Goal: Check status: Check status

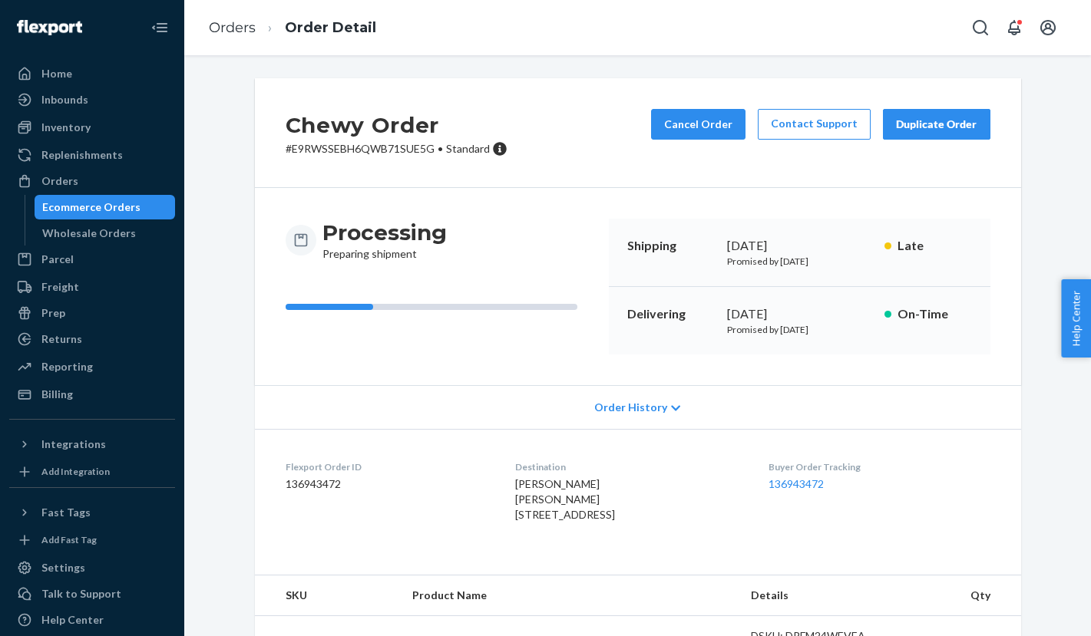
click at [56, 61] on div "Home Inbounds Shipping Plans Problems Inventory Products Branded Packaging Repl…" at bounding box center [92, 318] width 184 height 636
click at [55, 71] on div "Home" at bounding box center [56, 73] width 31 height 15
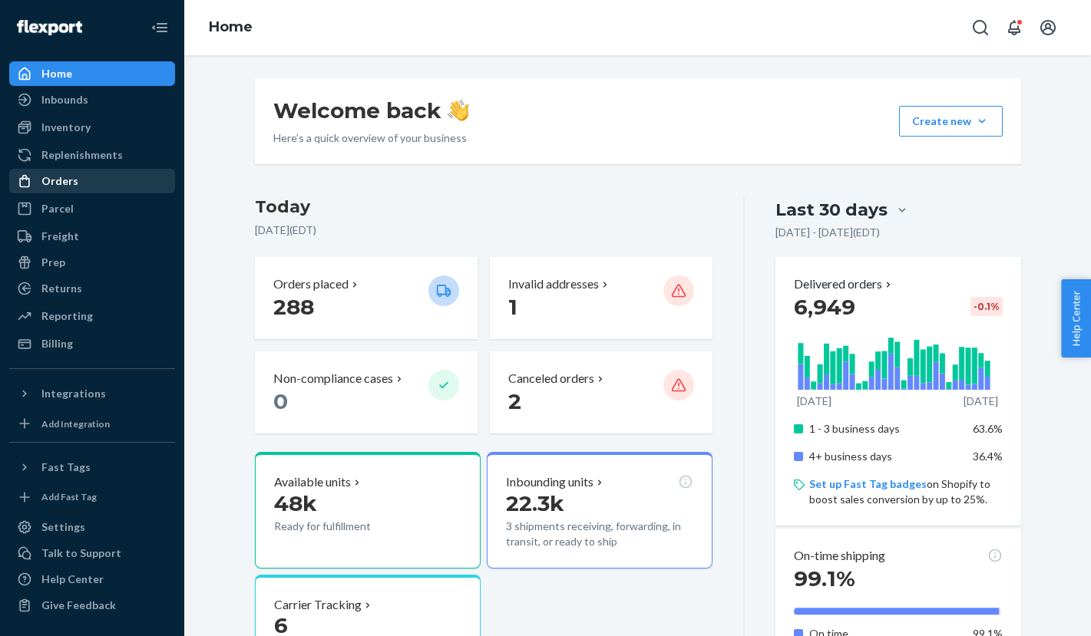
click at [46, 190] on div "Orders" at bounding box center [92, 180] width 163 height 21
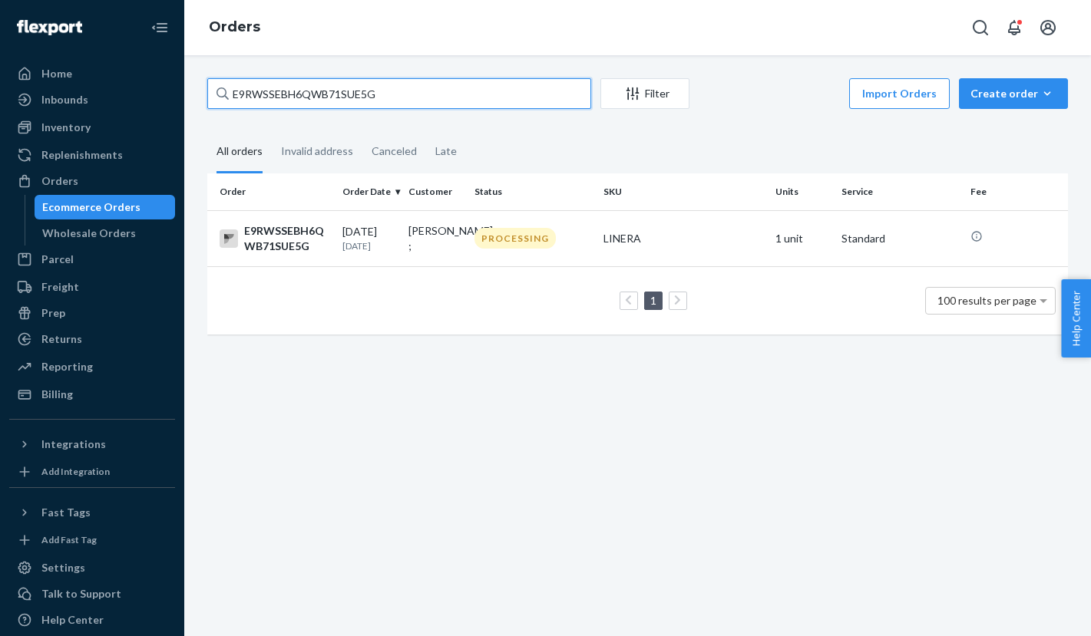
click at [488, 89] on input "E9RWSSEBH6QWB71SUE5G" at bounding box center [399, 93] width 384 height 31
click at [487, 95] on input "E9RWSSEBH6QWB71SUE5G" at bounding box center [399, 93] width 384 height 31
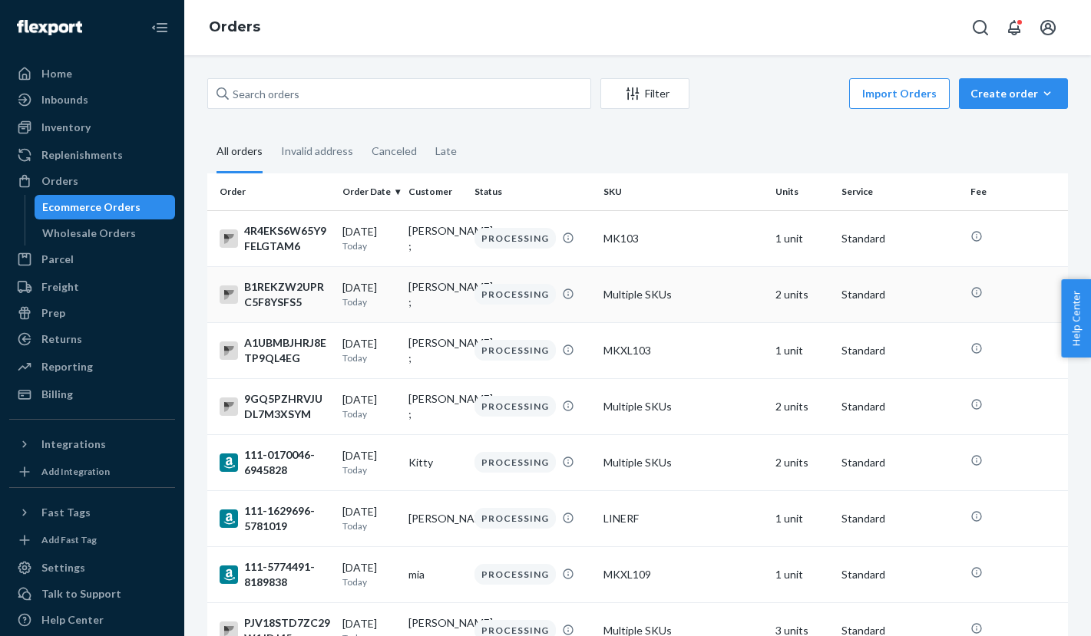
click at [654, 291] on td "Multiple SKUs" at bounding box center [683, 294] width 172 height 56
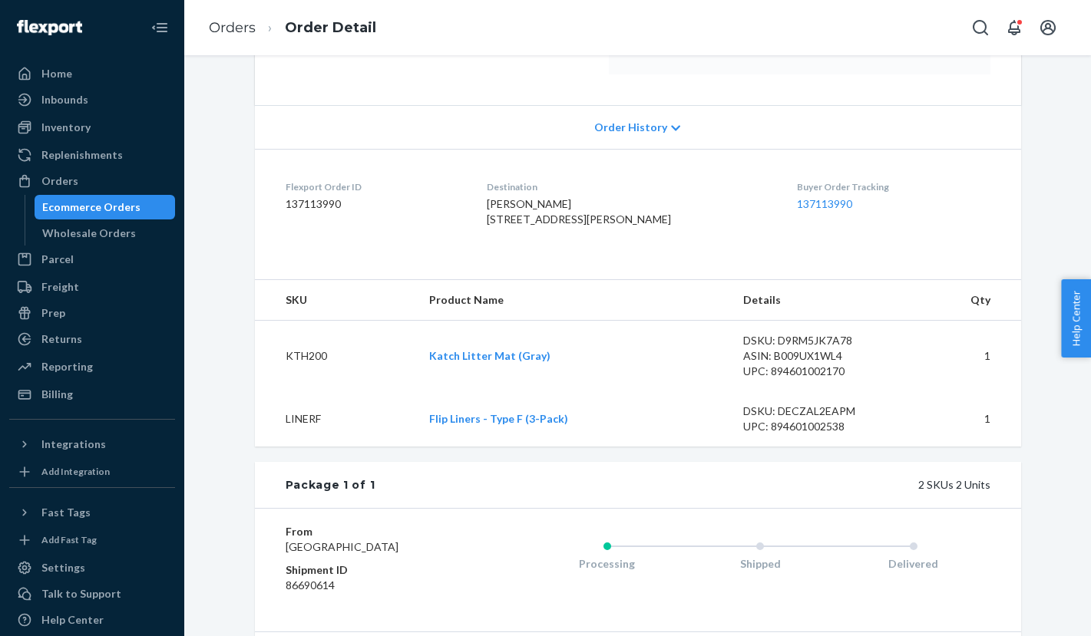
scroll to position [281, 0]
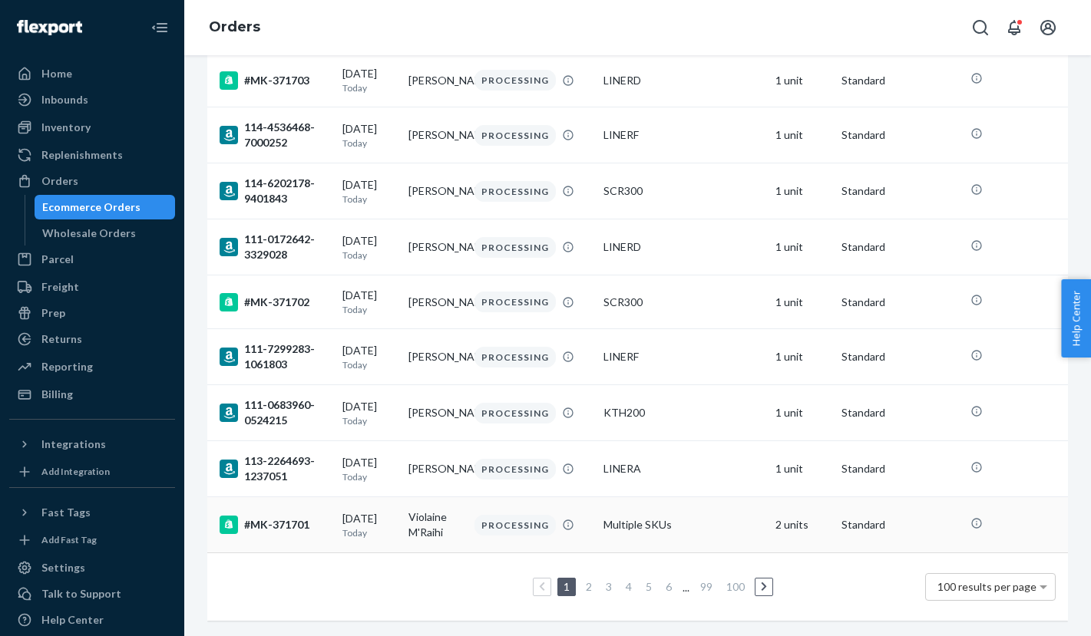
scroll to position [5291, 0]
click at [589, 588] on link "2" at bounding box center [589, 586] width 12 height 13
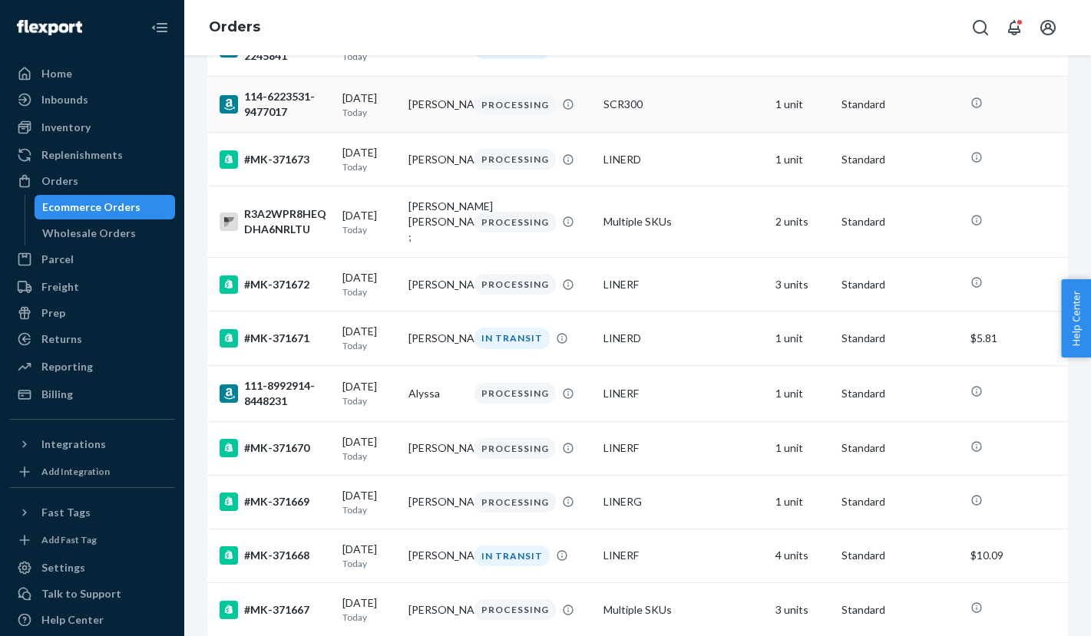
scroll to position [2769, 0]
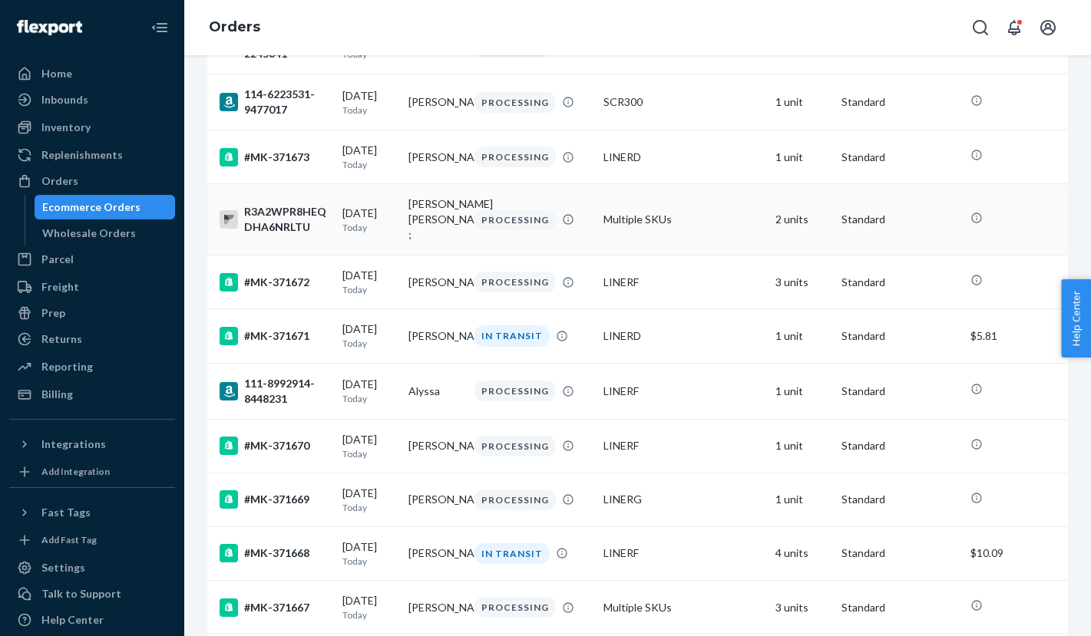
click at [622, 256] on td "Multiple SKUs" at bounding box center [683, 219] width 172 height 71
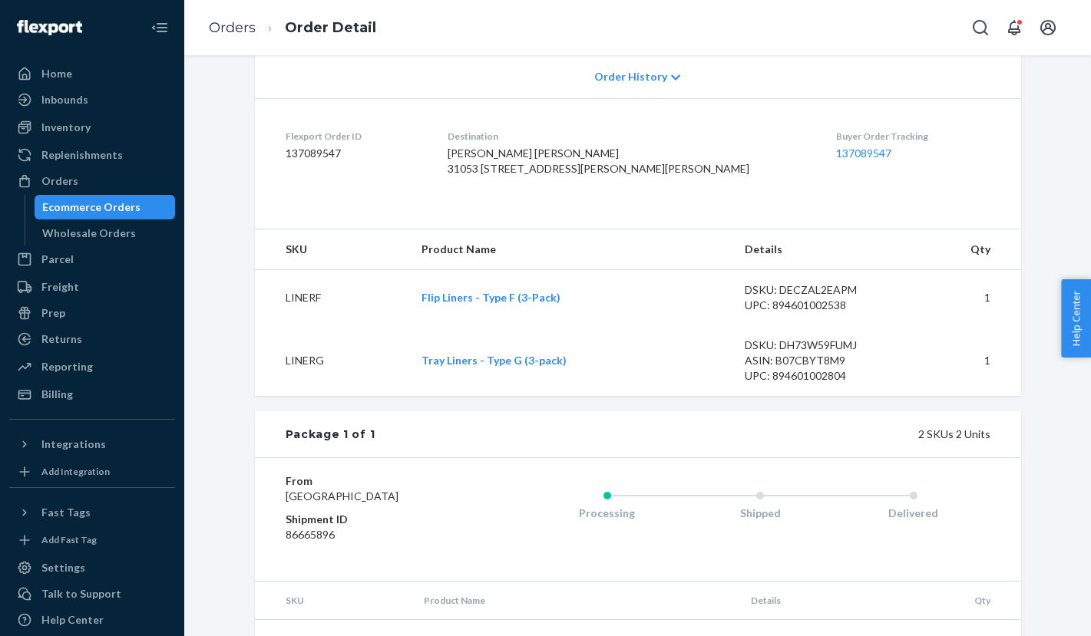
scroll to position [332, 0]
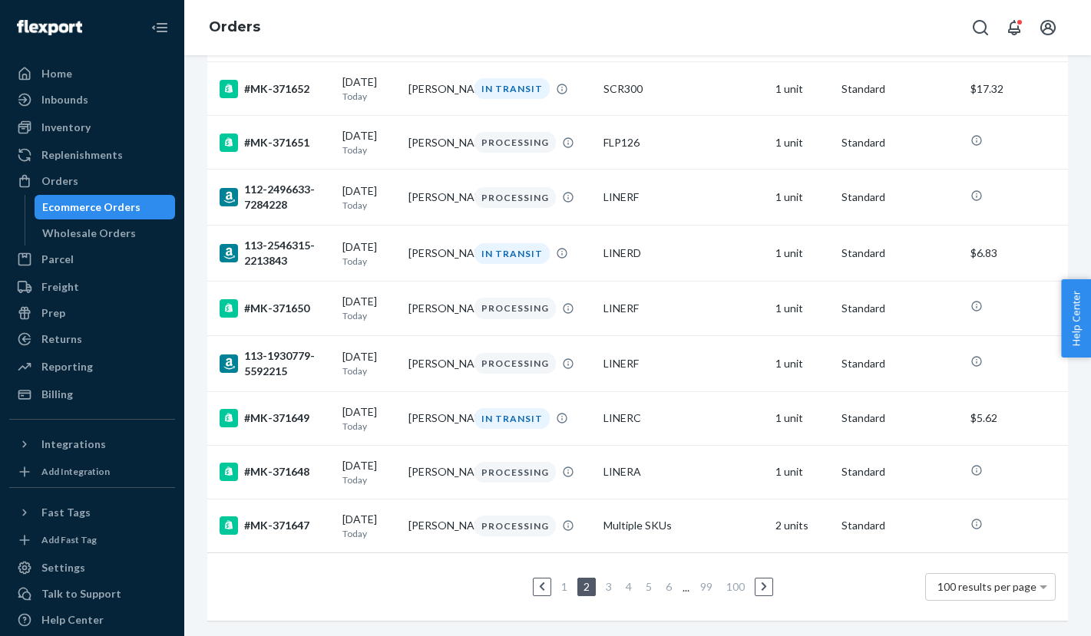
scroll to position [5379, 0]
click at [608, 586] on link "3" at bounding box center [609, 586] width 12 height 13
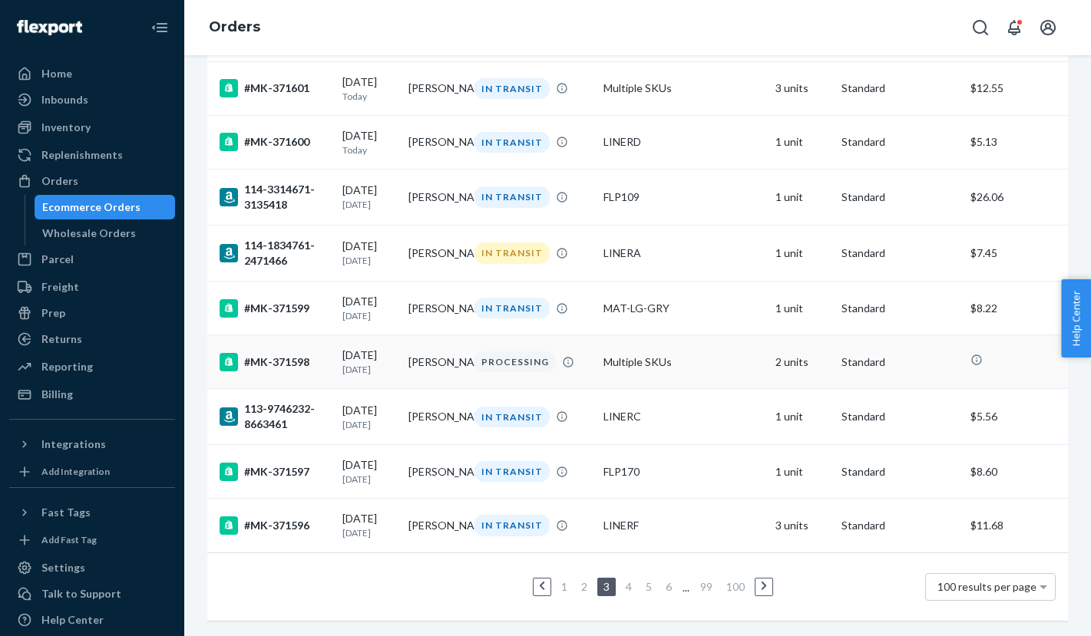
scroll to position [5340, 0]
click at [628, 587] on link "4" at bounding box center [629, 586] width 12 height 13
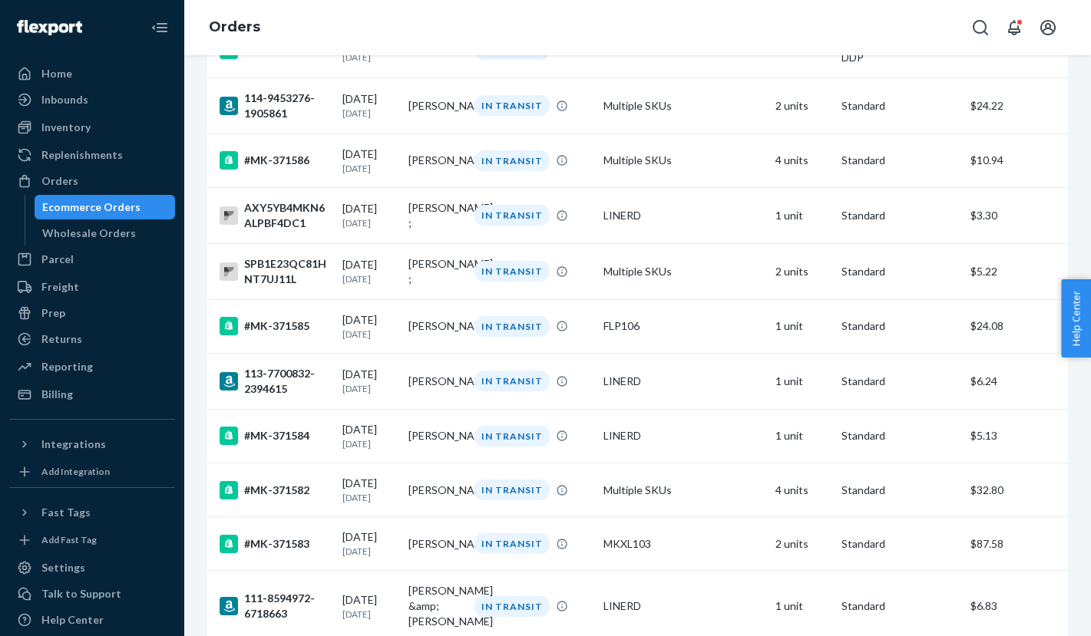
scroll to position [844, 0]
click at [623, 282] on td "Multiple SKUs" at bounding box center [683, 271] width 172 height 56
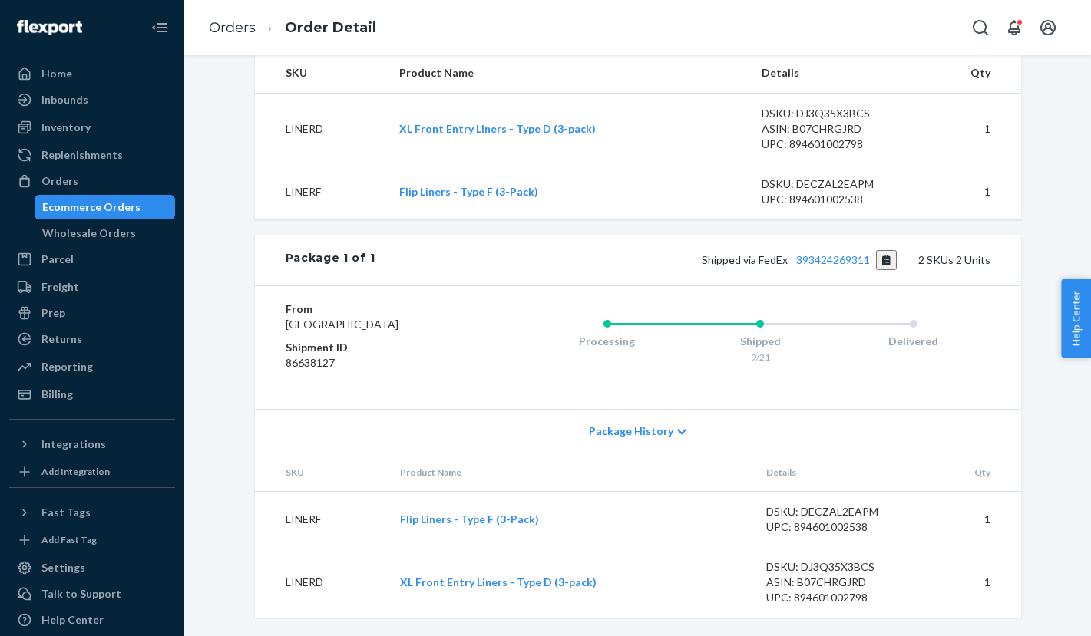
scroll to position [537, 0]
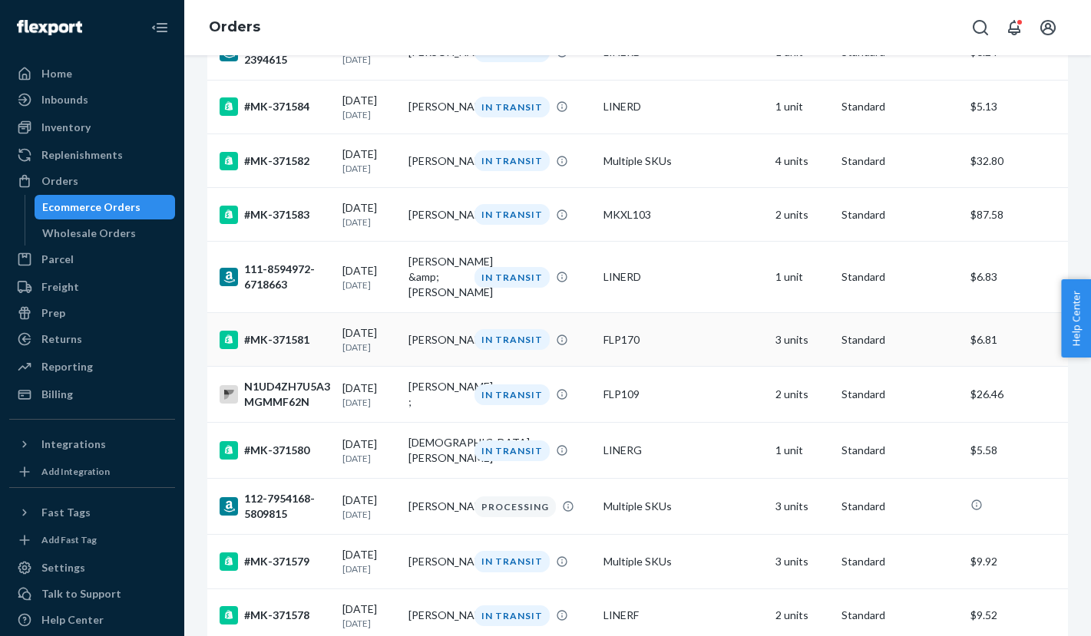
scroll to position [1171, 0]
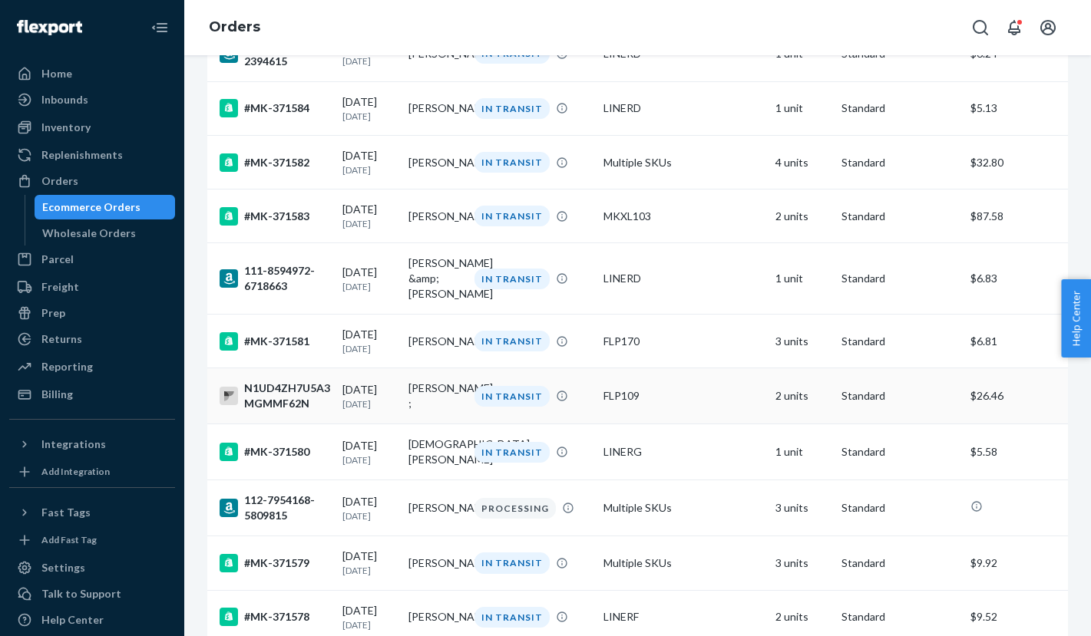
click at [443, 424] on td "[PERSON_NAME] ;" at bounding box center [435, 396] width 66 height 56
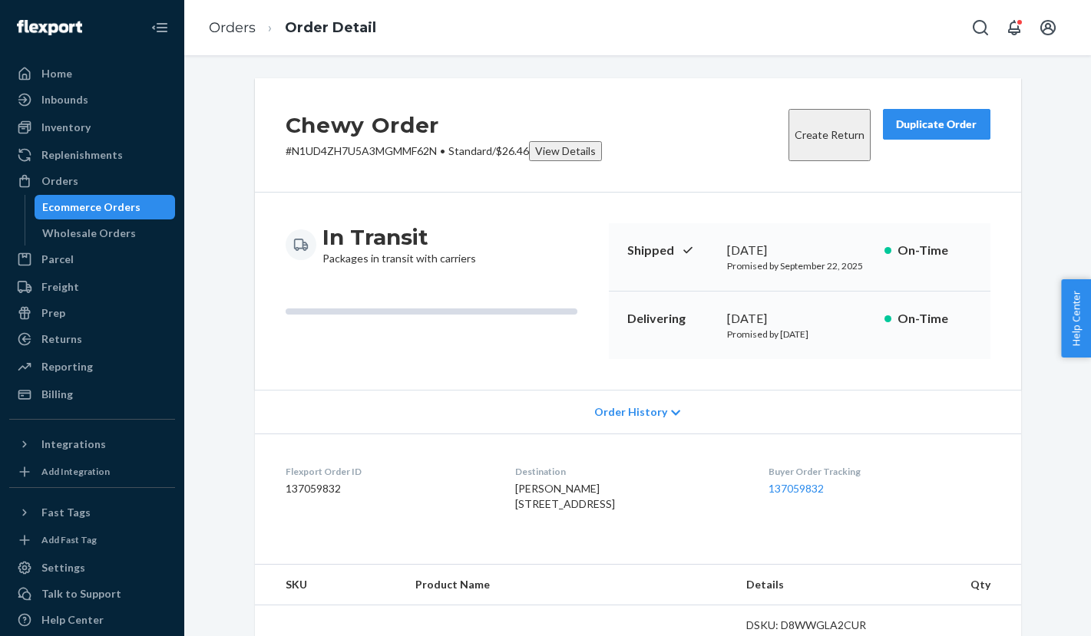
click at [563, 152] on div "View Details" at bounding box center [565, 151] width 61 height 15
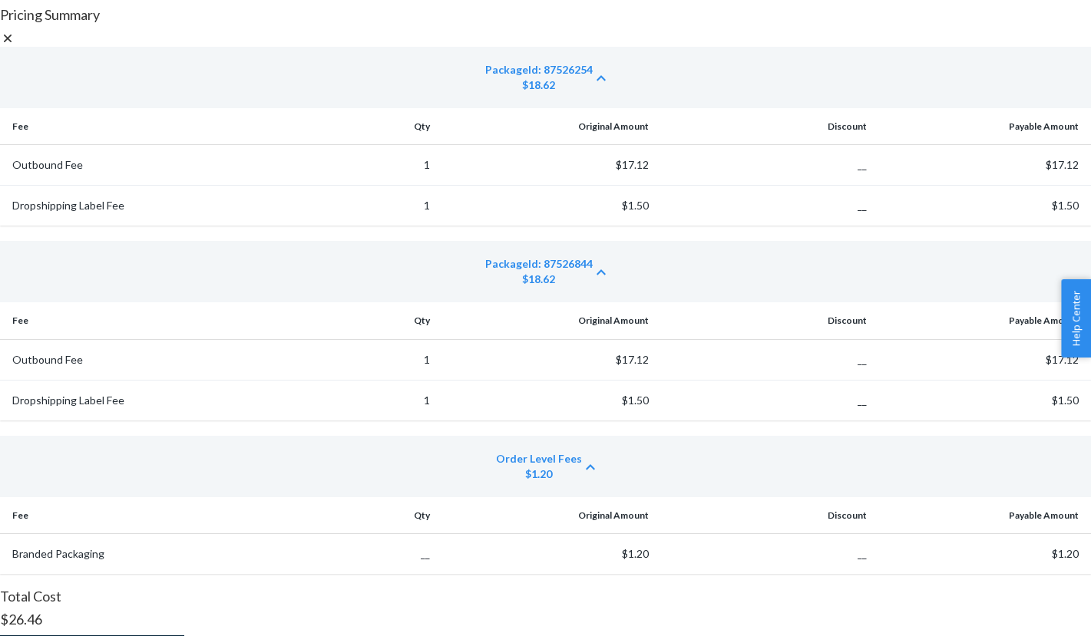
click at [15, 46] on icon at bounding box center [7, 38] width 15 height 15
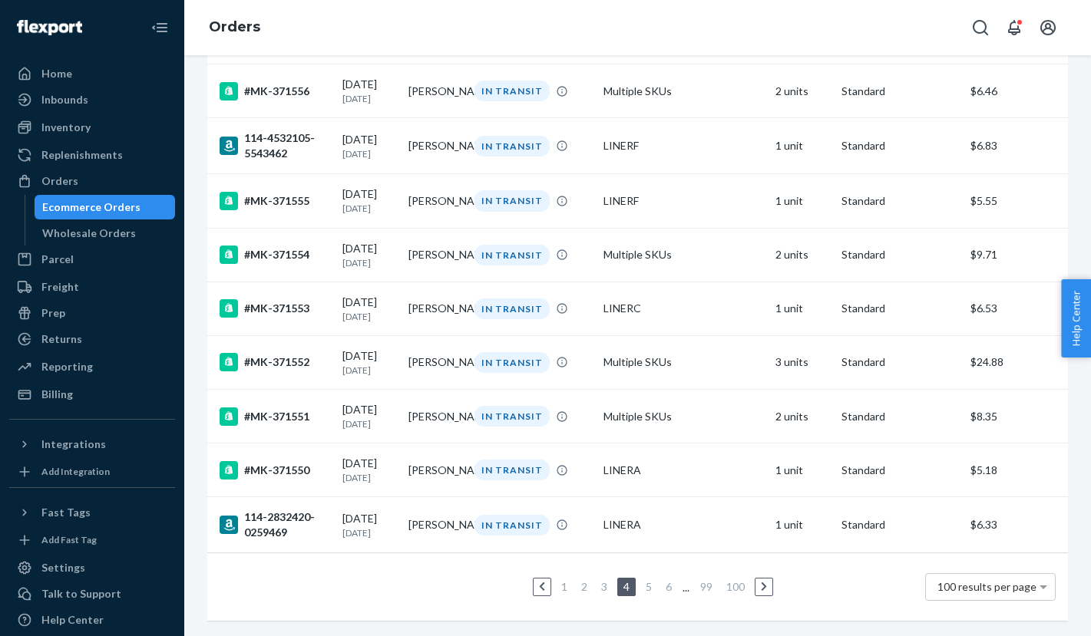
scroll to position [5309, 0]
click at [651, 579] on li "5" at bounding box center [649, 587] width 14 height 18
click at [650, 582] on link "5" at bounding box center [648, 586] width 12 height 13
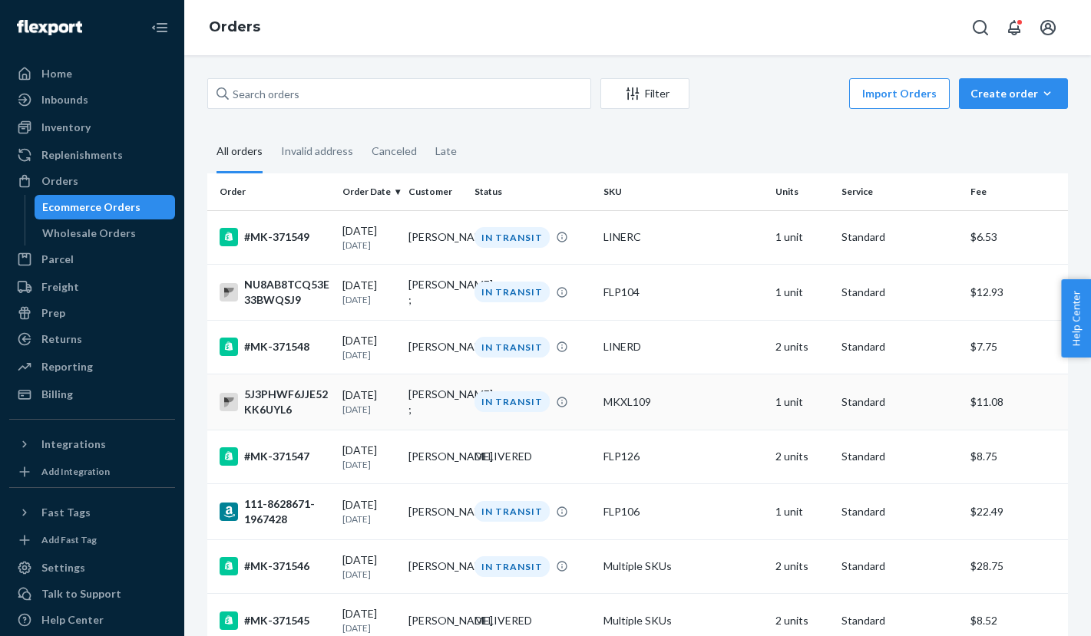
click at [616, 403] on div "MKXL109" at bounding box center [683, 402] width 160 height 15
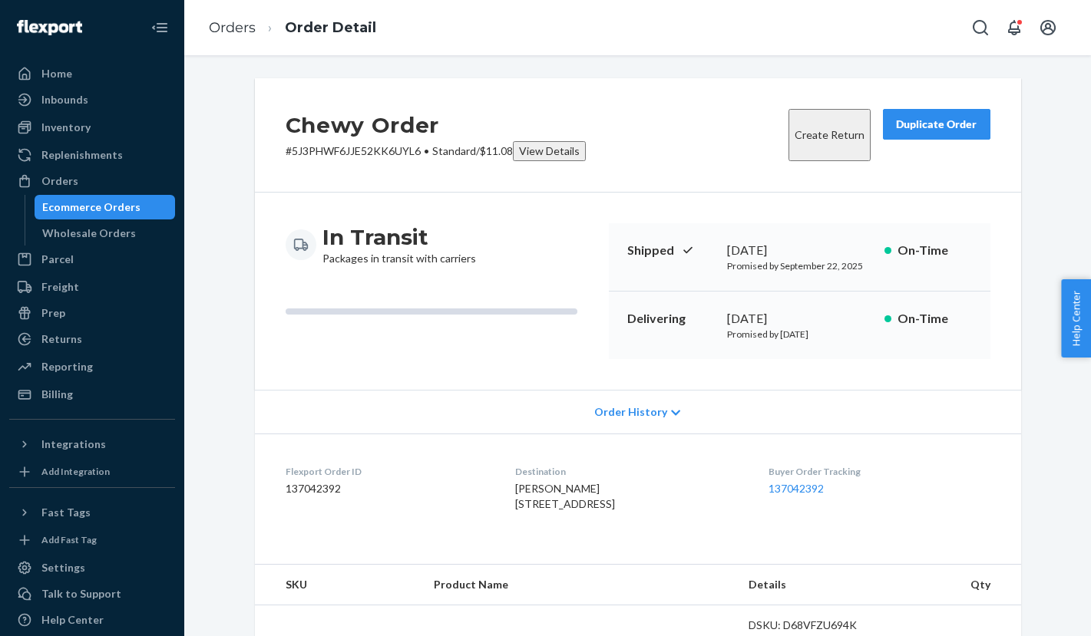
click at [551, 149] on div "View Details" at bounding box center [549, 151] width 61 height 15
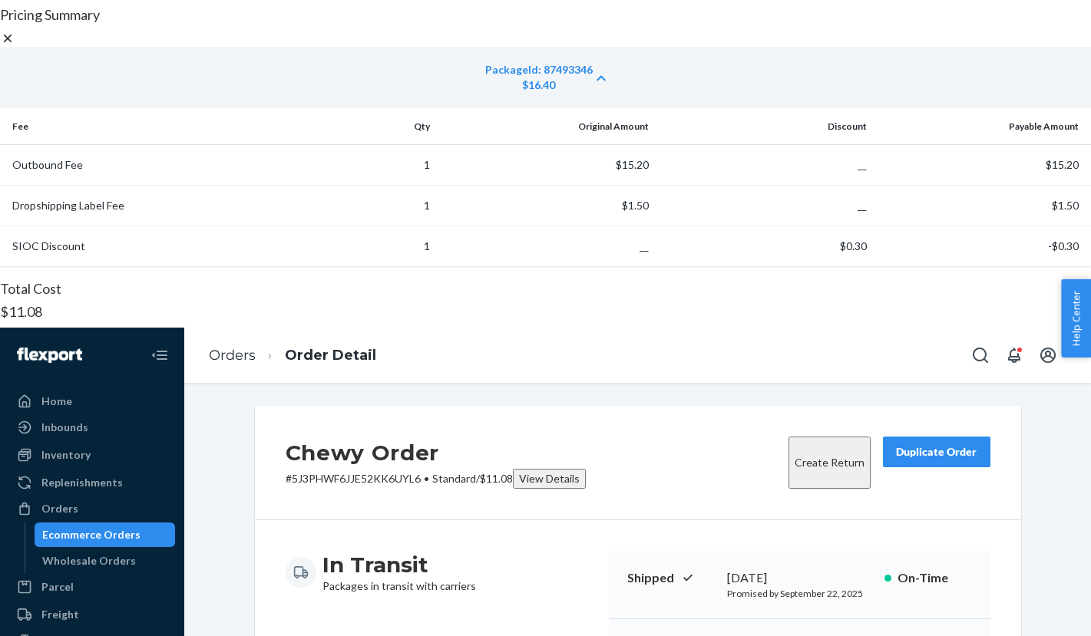
click at [15, 46] on icon at bounding box center [7, 38] width 15 height 15
